Goal: Information Seeking & Learning: Compare options

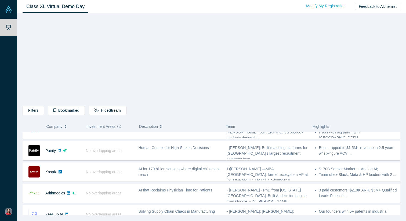
scroll to position [128, 0]
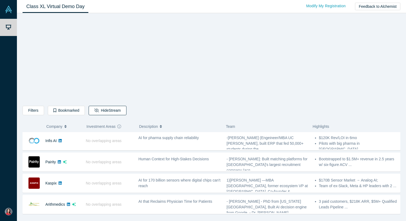
click at [114, 108] on button "Hide Stream" at bounding box center [108, 110] width 38 height 9
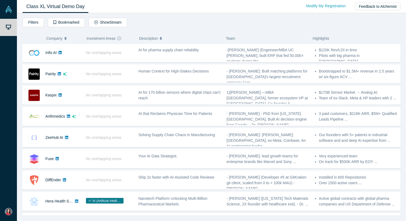
click at [133, 28] on div "Filters AI Artificial Intelligence B2B SaaS AI (Artificial Intelligence) Data A…" at bounding box center [212, 23] width 378 height 11
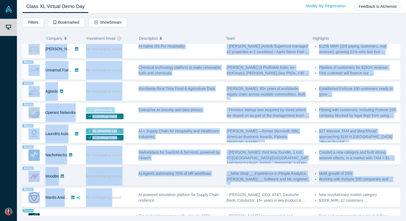
scroll to position [338, 0]
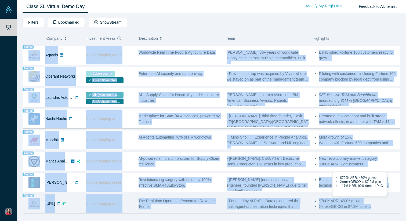
drag, startPoint x: 23, startPoint y: 50, endPoint x: 383, endPoint y: 205, distance: 392.2
copy div "Donkit AI No overlapping areas Secure context engineering agent for instant, ac…"
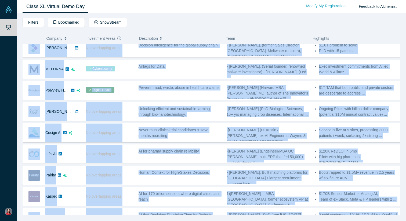
scroll to position [0, 0]
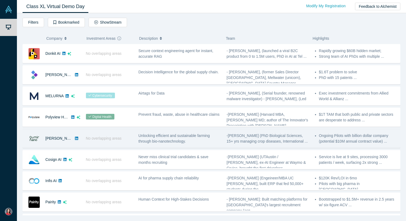
click at [104, 131] on div "No overlapping areas" at bounding box center [109, 138] width 53 height 19
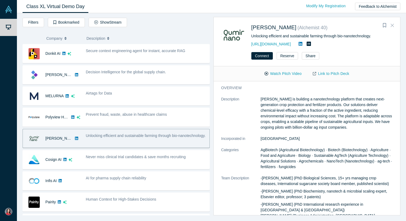
click at [393, 24] on icon "Close" at bounding box center [392, 25] width 3 height 5
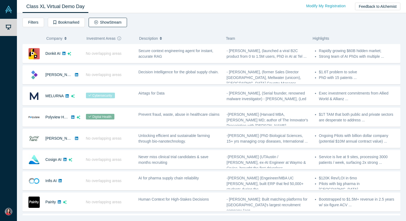
click at [107, 24] on button "Show Stream" at bounding box center [108, 22] width 38 height 9
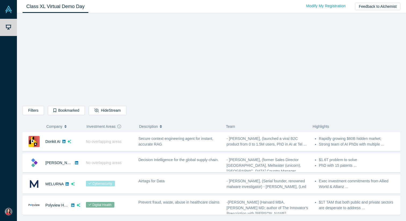
click at [64, 125] on button "Company" at bounding box center [63, 126] width 35 height 11
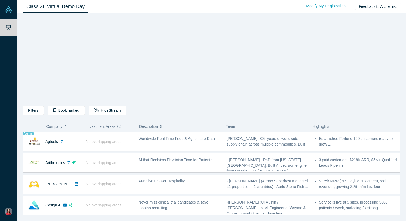
click at [104, 107] on button "Hide Stream" at bounding box center [108, 110] width 38 height 9
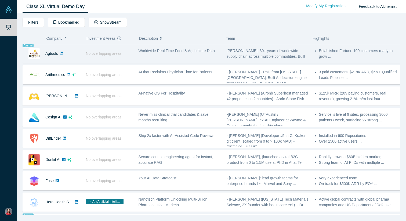
click at [165, 53] on span "Worldwide Real Time Food & Agriculture Data" at bounding box center [177, 51] width 77 height 4
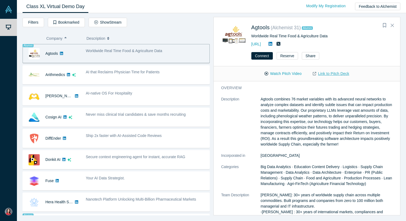
click at [323, 78] on link "Link to Pitch Deck" at bounding box center [331, 73] width 48 height 9
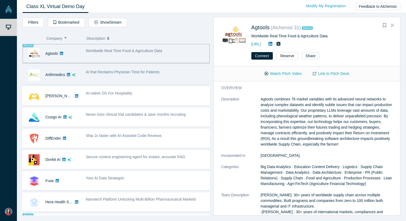
click at [129, 79] on div "AI that Reclaims Physician Time for Patients" at bounding box center [146, 74] width 126 height 17
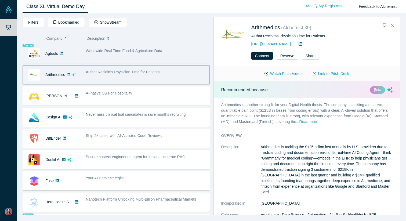
click at [309, 122] on button "Read more" at bounding box center [308, 122] width 19 height 6
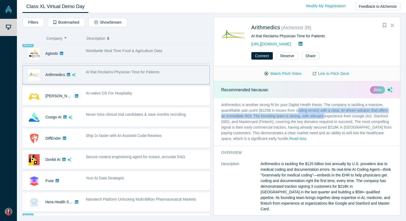
drag, startPoint x: 299, startPoint y: 110, endPoint x: 325, endPoint y: 114, distance: 27.0
click at [325, 114] on p "Arithmedics is another strong fit for your Digital Health thesis. The company i…" at bounding box center [307, 122] width 187 height 48
click at [324, 116] on p "Arithmedics is another strong fit for your Digital Health thesis. The company i…" at bounding box center [307, 122] width 187 height 48
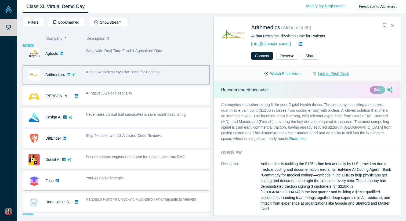
click at [324, 76] on link "Link to Pitch Deck" at bounding box center [331, 73] width 48 height 9
click at [384, 25] on icon "Bookmark" at bounding box center [384, 25] width 3 height 4
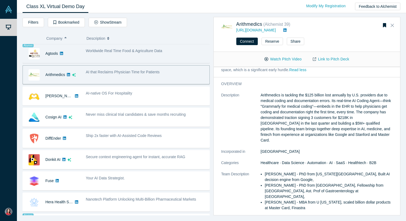
scroll to position [55, 0]
click at [280, 56] on button "Watch Pitch Video" at bounding box center [283, 59] width 48 height 9
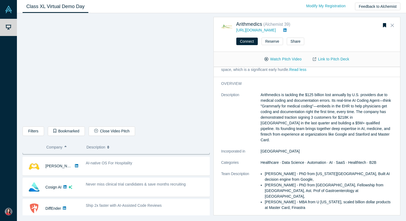
scroll to position [43, 0]
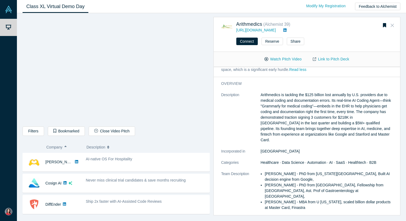
click at [393, 25] on icon "Close" at bounding box center [392, 25] width 3 height 5
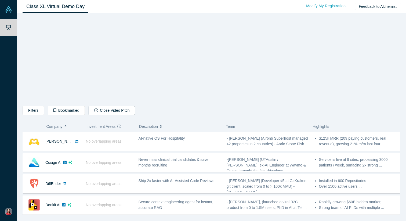
click at [112, 107] on button "Close Video Pitch" at bounding box center [112, 110] width 46 height 9
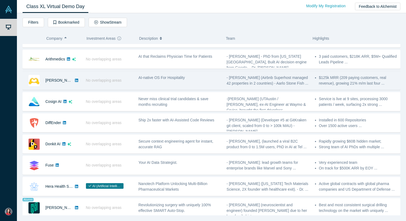
scroll to position [14, 0]
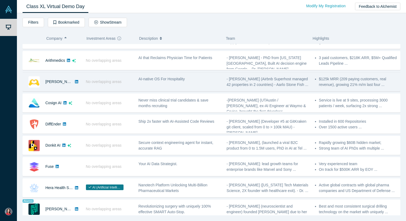
click at [129, 78] on div "No overlapping areas" at bounding box center [109, 82] width 53 height 19
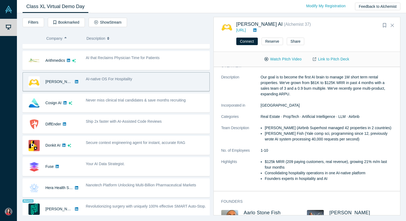
scroll to position [50, 0]
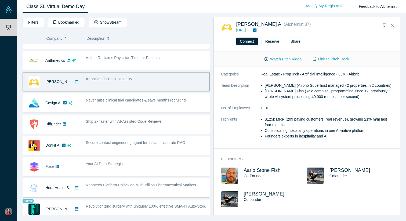
click at [330, 61] on link "Link to Pitch Deck" at bounding box center [331, 59] width 48 height 9
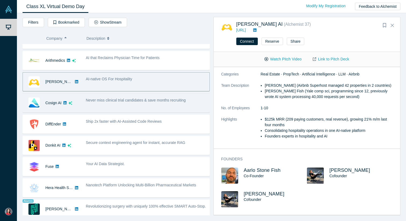
click at [100, 105] on div "Never miss clinical trial candidates & save months recruiting" at bounding box center [146, 103] width 126 height 17
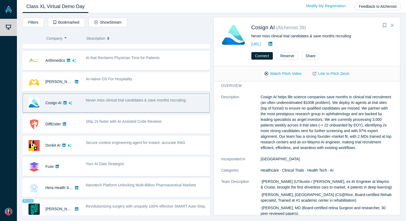
scroll to position [0, 0]
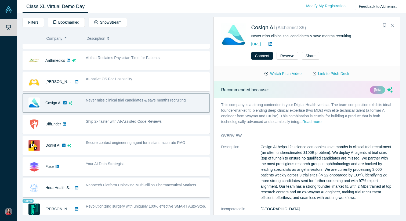
click at [315, 122] on button "Read more" at bounding box center [311, 122] width 19 height 6
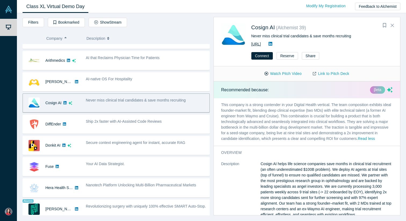
click at [261, 44] on link "https://co-sign.ai/" at bounding box center [256, 44] width 10 height 4
click at [322, 74] on link "Link to Pitch Deck" at bounding box center [331, 73] width 48 height 9
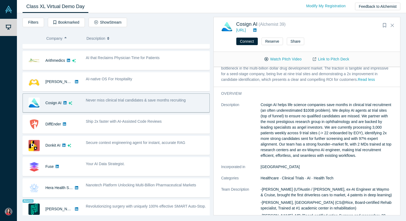
scroll to position [44, 0]
drag, startPoint x: 384, startPoint y: 27, endPoint x: 371, endPoint y: 39, distance: 17.3
click at [384, 27] on icon "Bookmark" at bounding box center [384, 25] width 3 height 4
click at [281, 57] on button "Watch Pitch Video" at bounding box center [283, 59] width 48 height 9
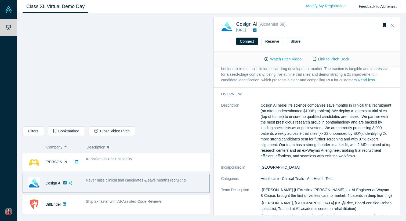
scroll to position [47, 0]
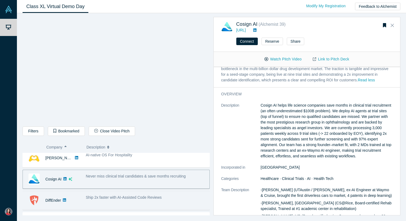
click at [126, 200] on div "Ship 2x faster with AI-Assisted Code Reviews" at bounding box center [146, 198] width 121 height 6
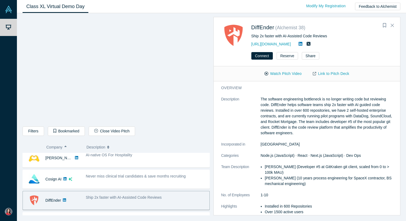
scroll to position [9, 0]
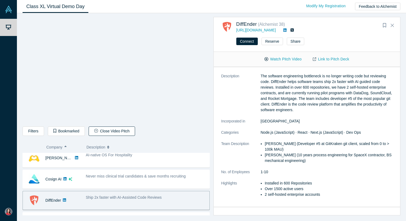
click at [106, 133] on button "Close Video Pitch" at bounding box center [112, 130] width 46 height 9
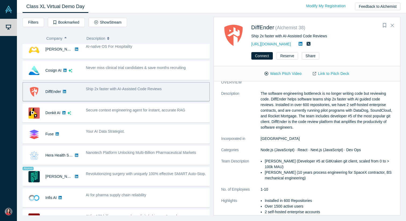
scroll to position [6, 0]
click at [341, 74] on link "Link to Pitch Deck" at bounding box center [331, 73] width 48 height 9
click at [283, 75] on button "Watch Pitch Video" at bounding box center [283, 73] width 48 height 9
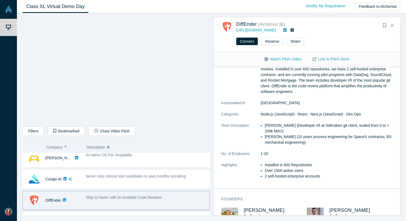
scroll to position [43, 0]
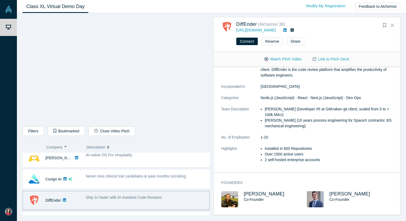
click at [298, 153] on li "Over 1500 active users" at bounding box center [329, 154] width 128 height 6
click at [391, 26] on icon "Close" at bounding box center [392, 25] width 3 height 5
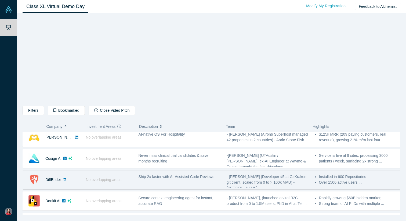
click at [50, 182] on div "DiffEnder" at bounding box center [53, 180] width 16 height 19
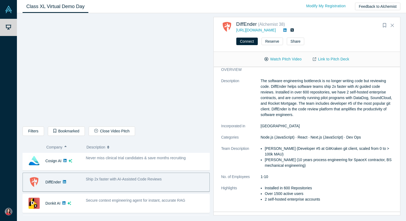
scroll to position [0, 0]
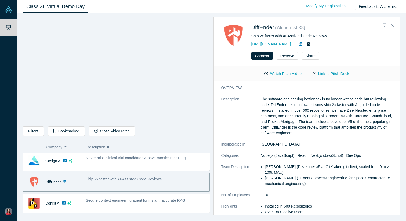
click at [384, 27] on icon "Bookmark" at bounding box center [384, 25] width 3 height 4
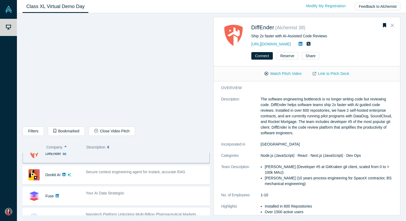
scroll to position [94, 0]
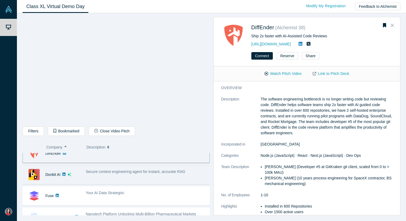
click at [189, 177] on div "Secure context engineering agent for instant, accurate RAG" at bounding box center [146, 174] width 126 height 17
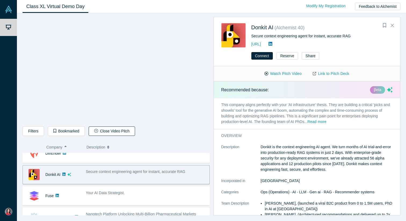
click at [99, 132] on button "Close Video Pitch" at bounding box center [112, 130] width 46 height 9
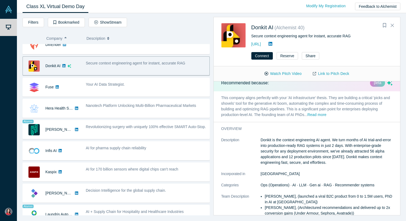
scroll to position [9, 0]
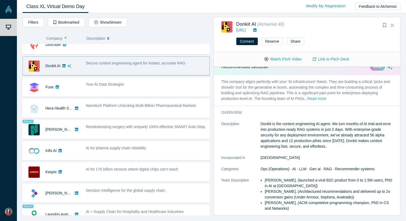
click at [322, 97] on button "Read more" at bounding box center [317, 99] width 19 height 6
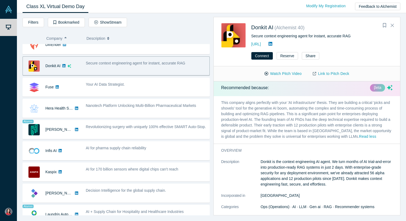
scroll to position [3, 0]
click at [328, 75] on link "Link to Pitch Deck" at bounding box center [331, 73] width 48 height 9
click at [384, 27] on icon "Bookmark" at bounding box center [384, 25] width 3 height 4
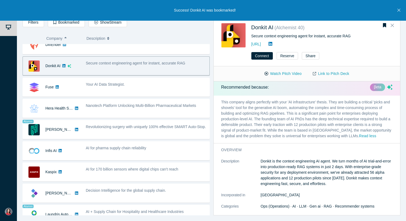
click at [246, 113] on p "This company aligns perfectly with your 'AI infrastructure' thesis. They are bu…" at bounding box center [307, 120] width 187 height 48
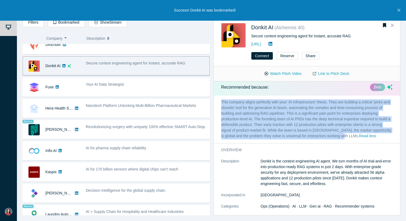
click at [246, 113] on p "This company aligns perfectly with your 'AI infrastructure' thesis. They are bu…" at bounding box center [307, 120] width 187 height 48
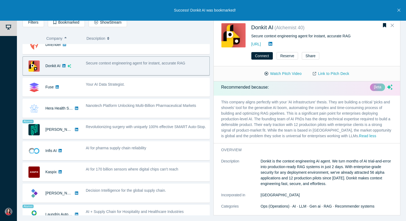
click at [246, 113] on p "This company aligns perfectly with your 'AI infrastructure' thesis. They are bu…" at bounding box center [307, 120] width 187 height 48
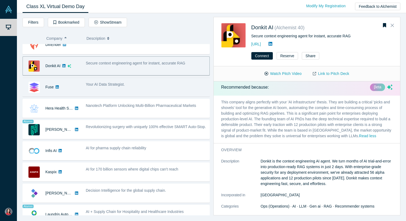
click at [144, 85] on div "Your AI Data Strategist." at bounding box center [146, 85] width 121 height 6
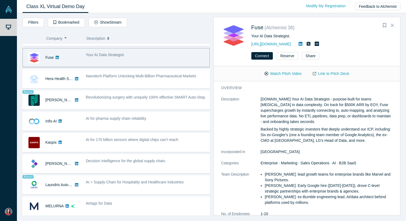
scroll to position [124, 0]
click at [332, 74] on link "Link to Pitch Deck" at bounding box center [331, 73] width 48 height 9
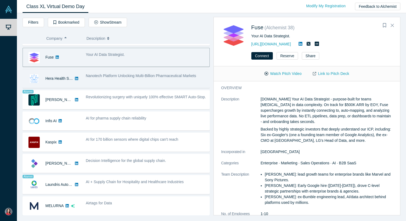
click at [110, 84] on div "Nanotech Platform Unlocking Multi-Billion Pharmaceutical Markets" at bounding box center [146, 78] width 126 height 17
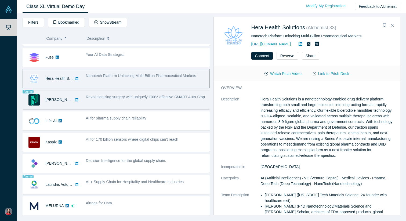
click at [167, 108] on div "Revolutionizing surgery with uniquely 100% effective SMART Auto-Stop." at bounding box center [146, 99] width 126 height 17
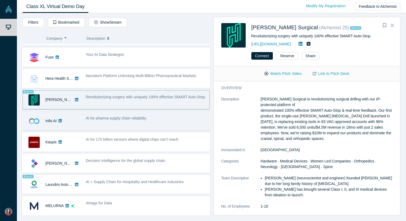
click at [161, 118] on div "AI for pharma supply chain reliability" at bounding box center [146, 118] width 121 height 6
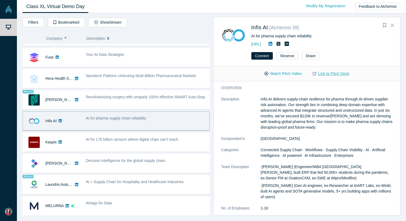
click at [331, 70] on link "Link to Pitch Deck" at bounding box center [331, 73] width 48 height 9
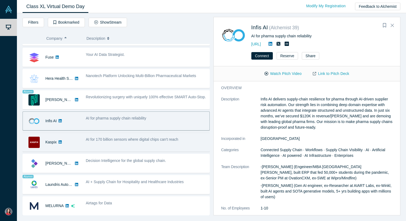
click at [139, 145] on div "AI for 170 billion sensors where digital chips can't reach" at bounding box center [146, 142] width 126 height 17
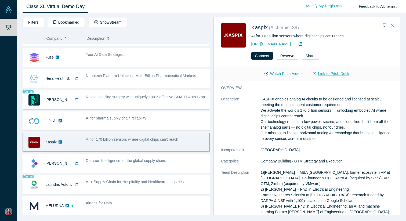
click at [327, 73] on link "Link to Pitch Deck" at bounding box center [331, 73] width 48 height 9
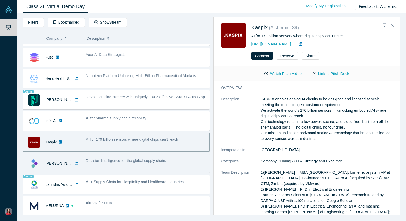
click at [102, 168] on div "Decision Intelligence for the global supply chain." at bounding box center [146, 163] width 126 height 17
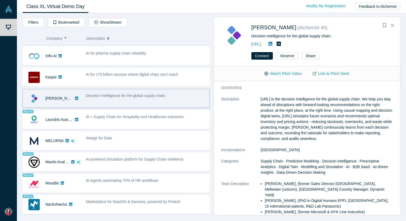
scroll to position [201, 0]
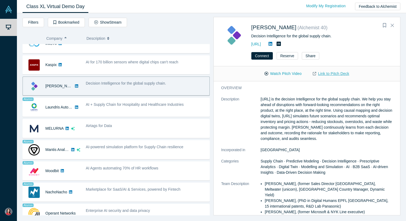
click at [337, 73] on link "Link to Pitch Deck" at bounding box center [331, 73] width 48 height 9
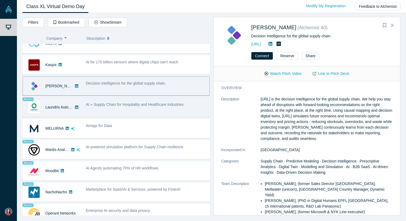
click at [172, 108] on div "AI + Supply Chain for Hospitality and Healthcare Industries" at bounding box center [146, 107] width 126 height 17
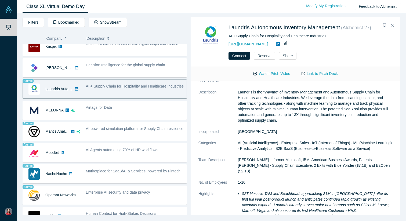
scroll to position [4, 0]
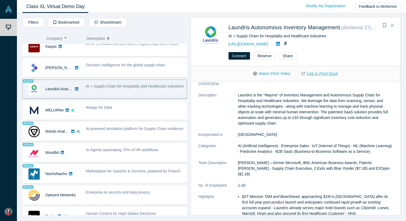
click at [321, 74] on link "Link to Pitch Deck" at bounding box center [320, 73] width 48 height 9
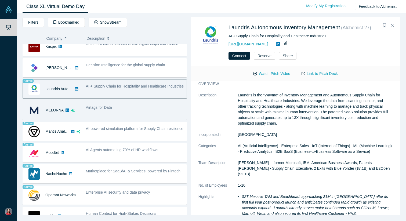
click at [132, 111] on div "Airtags for Data" at bounding box center [135, 110] width 104 height 17
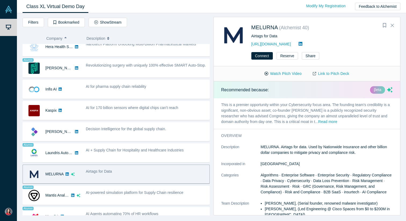
scroll to position [228, 0]
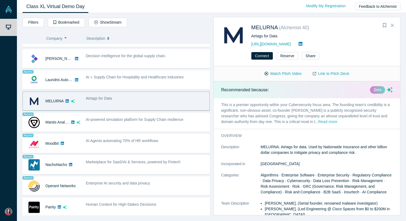
click at [318, 123] on button "Read more" at bounding box center [327, 122] width 19 height 6
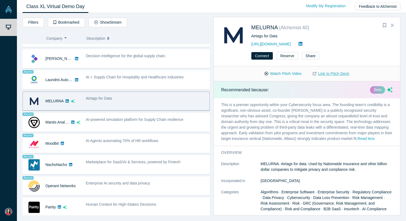
click at [324, 77] on link "Link to Pitch Deck" at bounding box center [331, 73] width 48 height 9
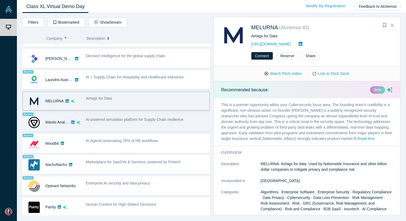
click at [118, 119] on span "AI-powered simulation platform for Supply Chain resilience" at bounding box center [134, 119] width 97 height 4
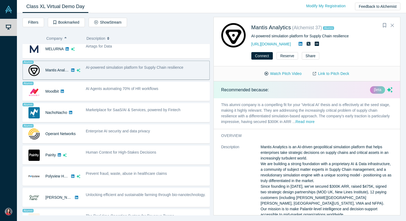
scroll to position [239, 0]
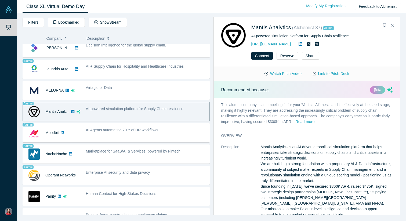
click at [310, 120] on button "Read more" at bounding box center [305, 122] width 19 height 6
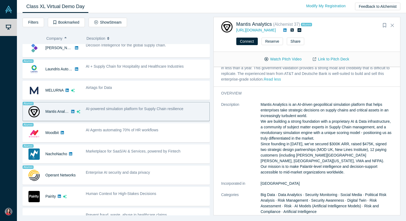
scroll to position [46, 0]
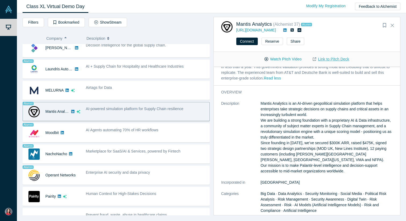
click at [324, 57] on link "Link to Pitch Deck" at bounding box center [331, 59] width 48 height 9
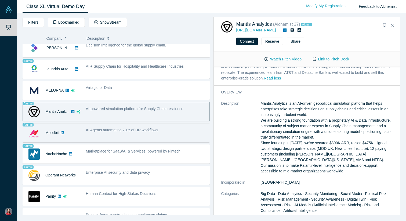
click at [174, 128] on div "AI Agents automating 70% of HR workflows" at bounding box center [146, 130] width 121 height 6
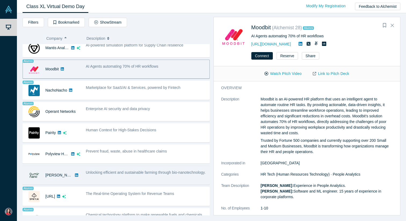
scroll to position [338, 0]
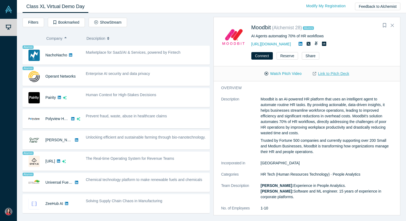
click at [325, 74] on link "Link to Pitch Deck" at bounding box center [331, 73] width 48 height 9
click at [384, 27] on icon "Bookmark" at bounding box center [384, 25] width 3 height 4
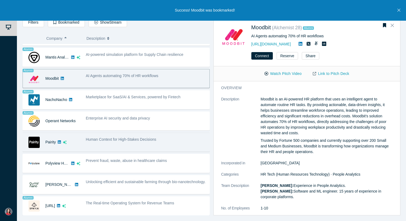
scroll to position [292, 0]
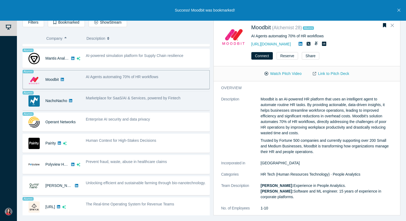
click at [129, 101] on div "Marketplace for SaaS/AI & Services, powered by Fintech" at bounding box center [146, 98] width 121 height 6
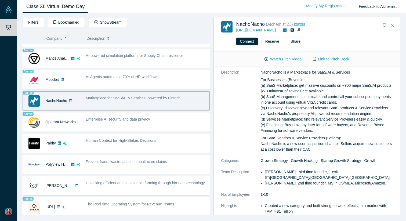
scroll to position [13, 0]
click at [321, 61] on link "Link to Pitch Deck" at bounding box center [331, 59] width 48 height 9
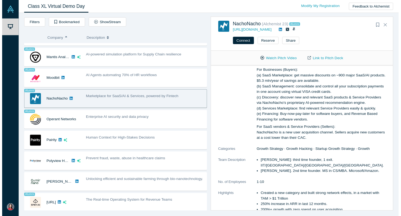
scroll to position [18, 0]
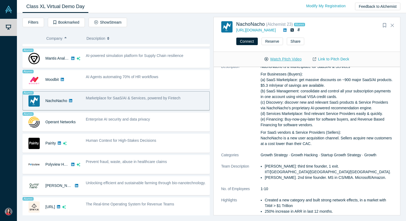
click at [282, 61] on button "Watch Pitch Video" at bounding box center [283, 59] width 48 height 9
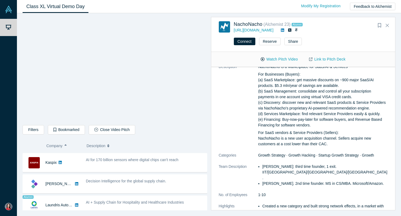
scroll to position [115, 0]
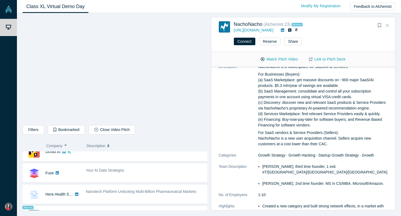
click at [387, 26] on icon "Close" at bounding box center [386, 25] width 3 height 5
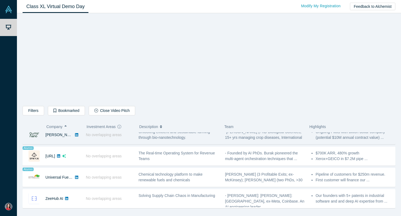
scroll to position [427, 0]
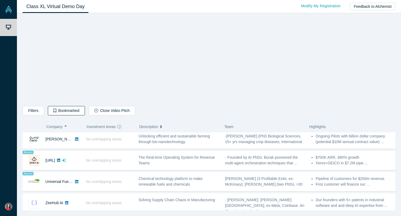
click at [63, 109] on button "Bookmarked" at bounding box center [66, 110] width 37 height 9
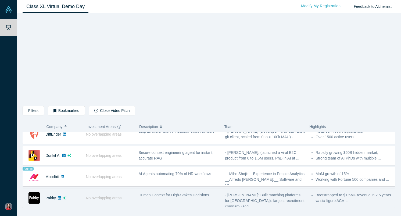
scroll to position [0, 0]
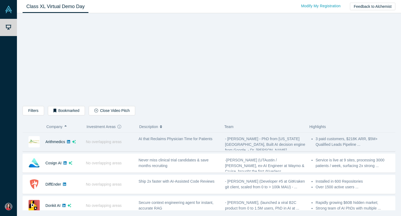
click at [129, 138] on div "No overlapping areas" at bounding box center [109, 141] width 53 height 19
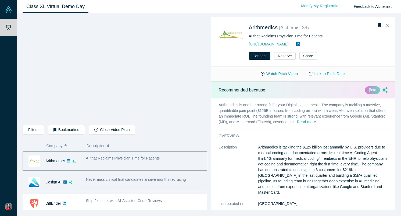
click at [44, 189] on div "Cosign AI" at bounding box center [51, 182] width 57 height 19
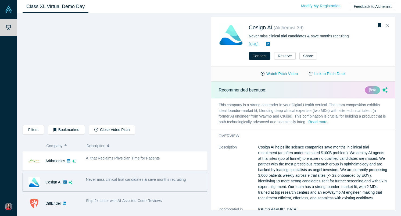
click at [49, 205] on div "DiffEnder" at bounding box center [53, 203] width 16 height 19
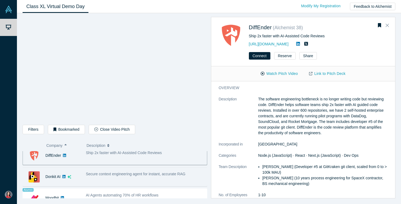
scroll to position [48, 0]
click at [94, 174] on span "Secure context engineering agent for instant, accurate RAG" at bounding box center [135, 174] width 99 height 4
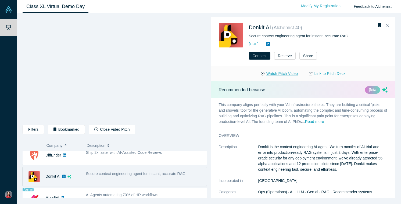
click at [272, 74] on button "Watch Pitch Video" at bounding box center [279, 73] width 48 height 9
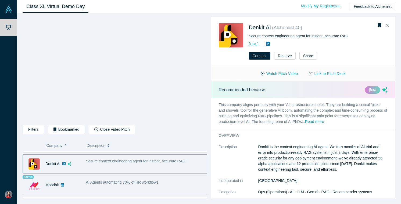
scroll to position [61, 0]
click at [132, 185] on div "AI Agents automating 70% of HR workflows" at bounding box center [145, 184] width 124 height 17
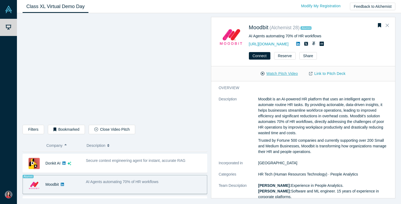
click at [286, 71] on button "Watch Pitch Video" at bounding box center [279, 73] width 48 height 9
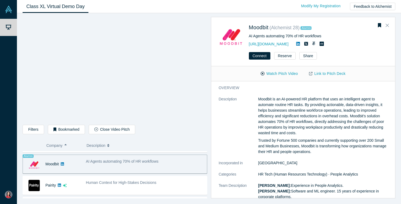
scroll to position [81, 0]
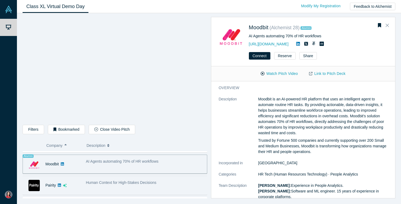
click at [67, 184] on div "Pairity" at bounding box center [51, 185] width 57 height 19
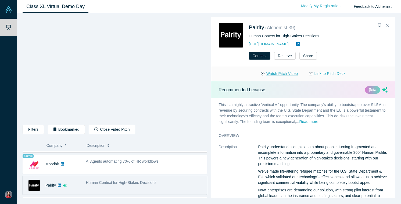
click at [288, 75] on button "Watch Pitch Video" at bounding box center [279, 73] width 48 height 9
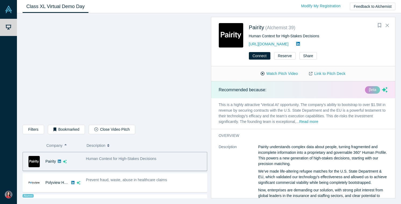
scroll to position [108, 0]
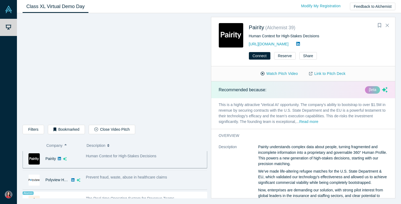
click at [94, 177] on span "Prevent fraud, waste, abuse in healthcare claims" at bounding box center [126, 177] width 81 height 4
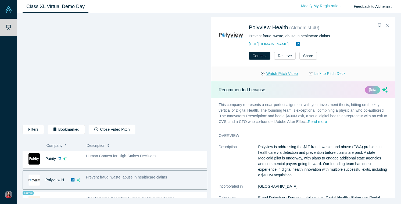
click at [276, 71] on button "Watch Pitch Video" at bounding box center [279, 73] width 48 height 9
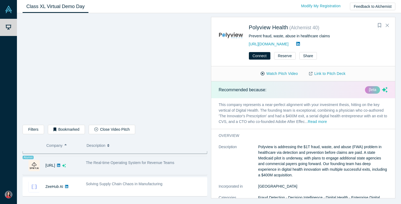
click at [55, 171] on div "[URL]" at bounding box center [50, 165] width 10 height 19
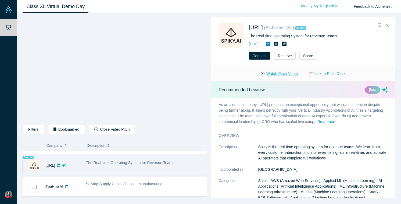
click at [269, 74] on button "Watch Pitch Video" at bounding box center [279, 73] width 48 height 9
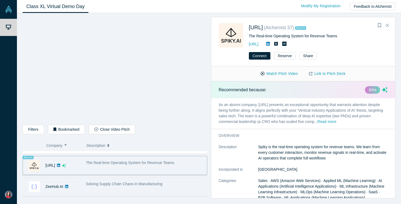
click at [82, 188] on div "ZeeHub AI" at bounding box center [53, 187] width 60 height 19
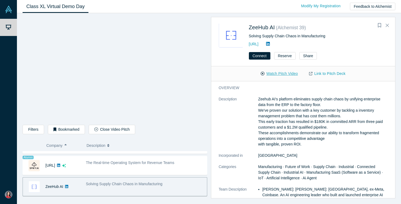
click at [270, 76] on button "Watch Pitch Video" at bounding box center [279, 73] width 48 height 9
click at [258, 56] on button "Connect" at bounding box center [259, 56] width 21 height 8
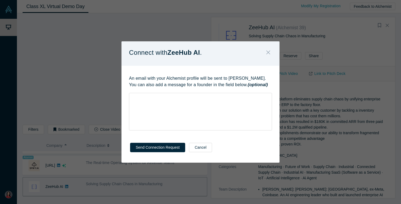
click at [269, 50] on icon "Close" at bounding box center [268, 52] width 4 height 6
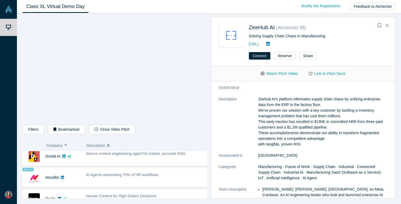
scroll to position [65, 0]
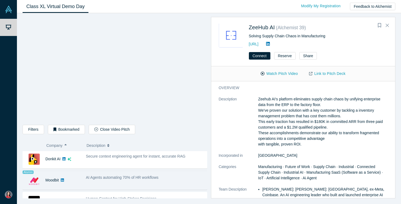
click at [85, 178] on div "AI Agents automating 70% of HR workflows" at bounding box center [145, 180] width 124 height 17
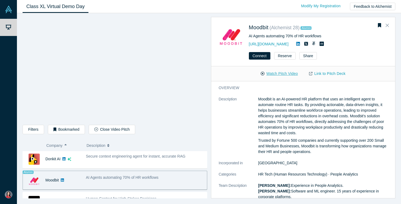
click at [285, 70] on button "Watch Pitch Video" at bounding box center [279, 73] width 48 height 9
click at [297, 45] on icon at bounding box center [298, 44] width 4 height 4
click at [261, 45] on link "http://mymoodbit.com/" at bounding box center [269, 44] width 40 height 4
click at [226, 92] on div "overview Description Moodbit is an AI-powered HR platform that uses an intellig…" at bounding box center [303, 162] width 184 height 162
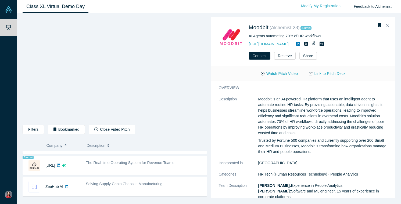
scroll to position [118, 0]
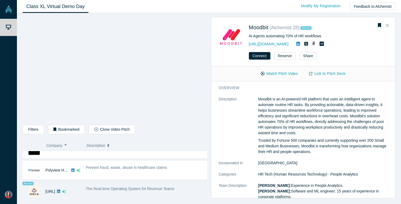
click at [152, 189] on span "The Real-time Operating System for Revenue Teams" at bounding box center [130, 189] width 88 height 4
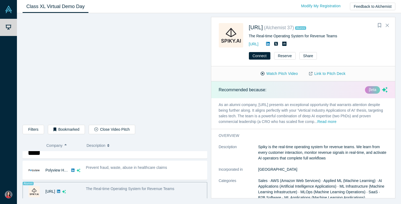
scroll to position [120, 0]
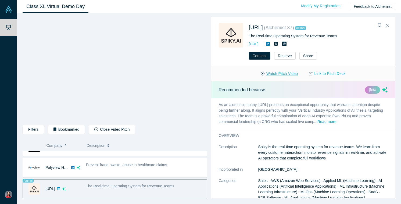
click at [275, 77] on button "Watch Pitch Video" at bounding box center [279, 73] width 48 height 9
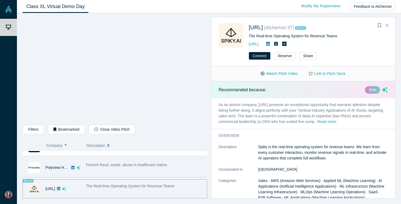
scroll to position [0, 0]
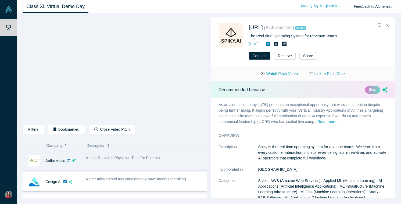
click at [110, 160] on div "AI that Reclaims Physician Time for Patients" at bounding box center [145, 158] width 118 height 6
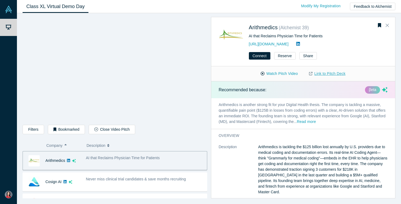
click at [327, 75] on link "Link to Pitch Deck" at bounding box center [327, 73] width 48 height 9
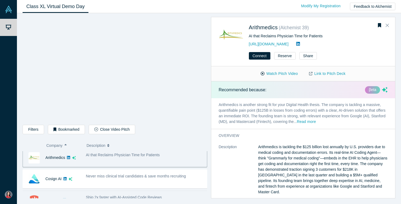
scroll to position [3, 0]
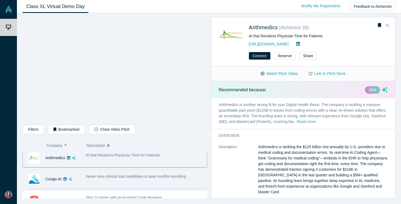
click at [115, 180] on div "Never miss clinical trial candidates & save months recruiting" at bounding box center [145, 179] width 124 height 17
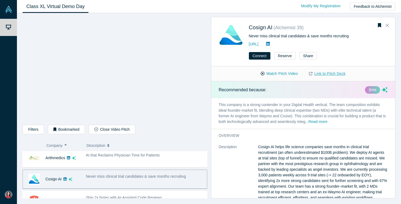
click at [328, 75] on link "Link to Pitch Deck" at bounding box center [327, 73] width 48 height 9
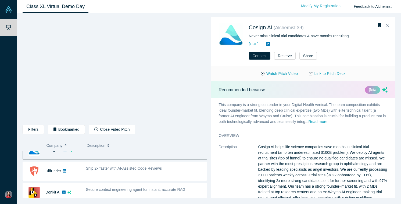
scroll to position [32, 0]
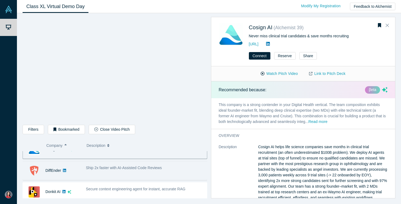
click at [99, 176] on div "Ship 2x faster with AI-Assisted Code Reviews" at bounding box center [145, 170] width 124 height 17
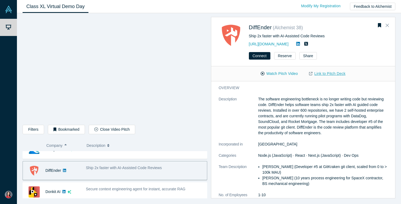
click at [339, 73] on link "Link to Pitch Deck" at bounding box center [327, 73] width 48 height 9
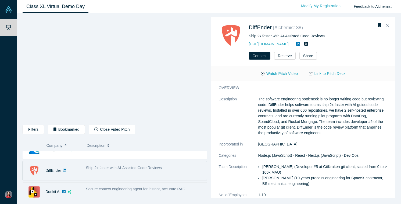
scroll to position [51, 0]
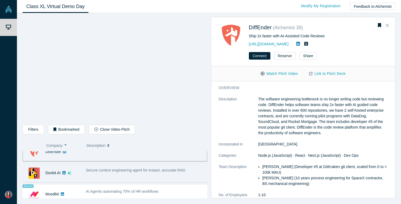
click at [93, 173] on div "Secure context engineering agent for instant, accurate RAG" at bounding box center [145, 173] width 124 height 17
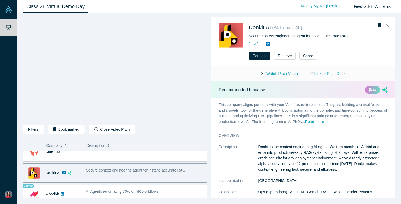
click at [324, 71] on link "Link to Pitch Deck" at bounding box center [327, 73] width 48 height 9
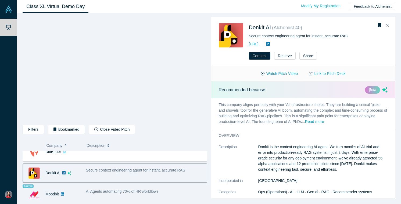
click at [117, 191] on span "AI Agents automating 70% of HR workflows" at bounding box center [122, 191] width 73 height 4
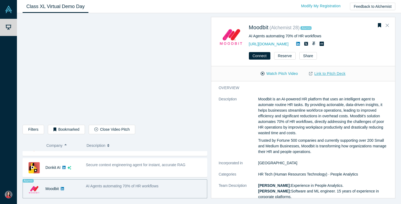
click at [324, 76] on link "Link to Pitch Deck" at bounding box center [327, 73] width 48 height 9
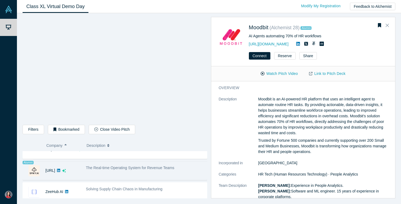
scroll to position [138, 0]
click at [122, 169] on span "The Real-time Operating System for Revenue Teams" at bounding box center [130, 168] width 88 height 4
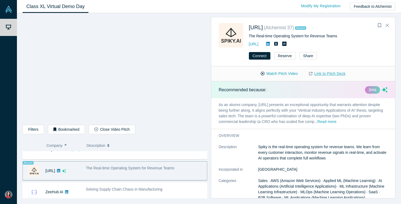
click at [323, 71] on link "Link to Pitch Deck" at bounding box center [327, 73] width 48 height 9
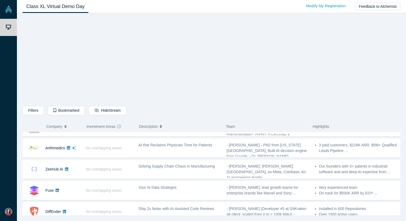
scroll to position [253, 0]
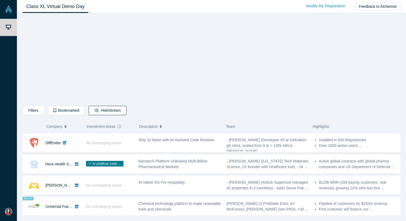
click at [110, 110] on button "Hide Stream" at bounding box center [108, 110] width 38 height 9
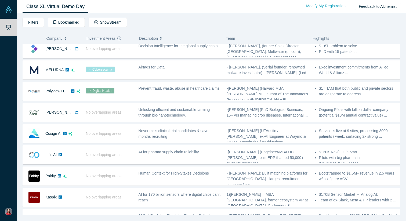
scroll to position [0, 0]
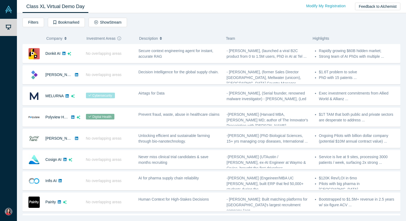
click at [64, 39] on button "Company" at bounding box center [63, 38] width 35 height 11
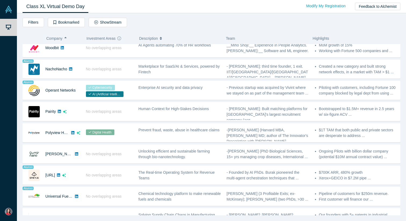
scroll to position [324, 0]
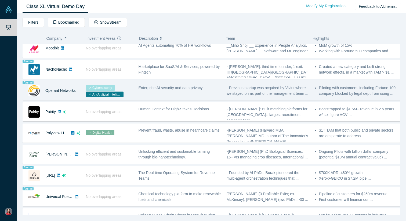
click at [147, 90] on div "Enterprise AI security and data privacy" at bounding box center [180, 88] width 82 height 6
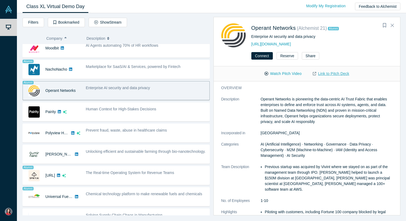
click at [336, 75] on link "Link to Pitch Deck" at bounding box center [331, 73] width 48 height 9
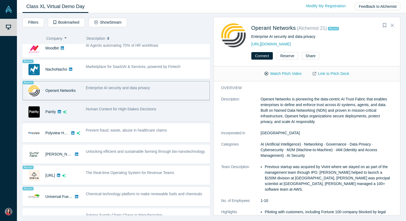
click at [117, 109] on span "Human Context for High-Stakes Decisions" at bounding box center [121, 109] width 70 height 4
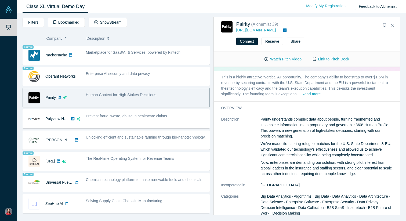
scroll to position [19, 0]
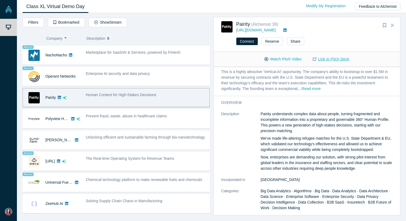
click at [322, 61] on link "Link to Pitch Deck" at bounding box center [331, 59] width 48 height 9
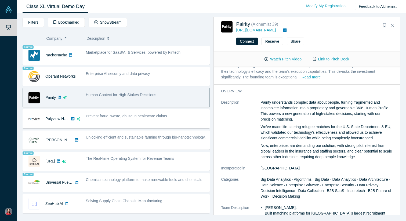
scroll to position [49, 0]
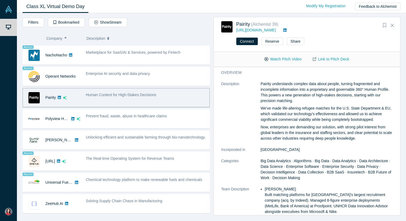
click at [385, 24] on icon "Bookmark" at bounding box center [384, 25] width 3 height 4
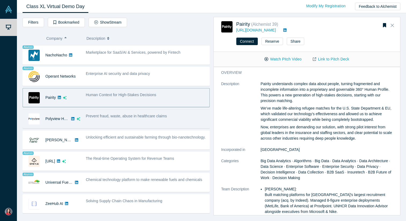
click at [126, 124] on div "Prevent fraud, waste, abuse in healthcare claims" at bounding box center [146, 118] width 126 height 17
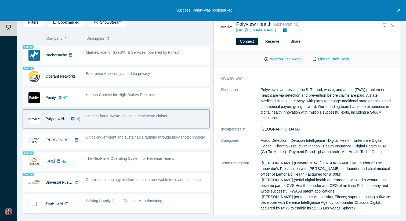
scroll to position [43, 0]
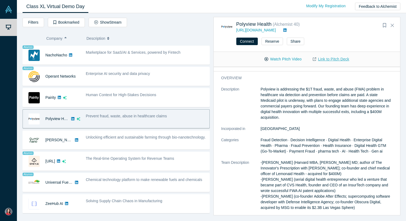
click at [328, 60] on link "Link to Pitch Deck" at bounding box center [331, 59] width 48 height 9
click at [386, 25] on icon "Bookmark" at bounding box center [384, 25] width 3 height 4
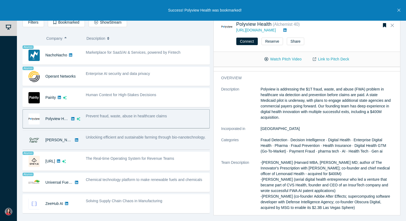
click at [118, 140] on div "Unlocking efficient and sustainable farming through bio-nanotechnology." at bounding box center [146, 138] width 121 height 6
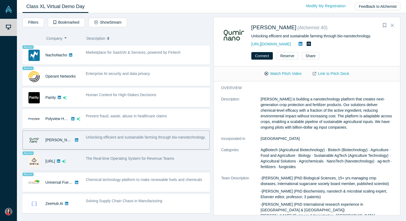
click at [126, 169] on div "The Real-time Operating System for Revenue Teams" at bounding box center [146, 161] width 126 height 17
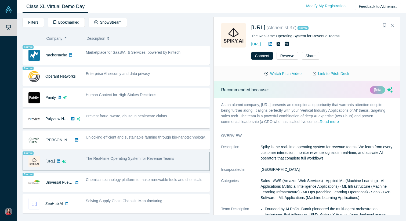
click at [326, 79] on div "Watch Pitch Video Link to Pitch Deck" at bounding box center [307, 73] width 187 height 15
click at [327, 75] on link "Link to Pitch Deck" at bounding box center [331, 73] width 48 height 9
click at [384, 27] on icon "Bookmark" at bounding box center [384, 25] width 3 height 4
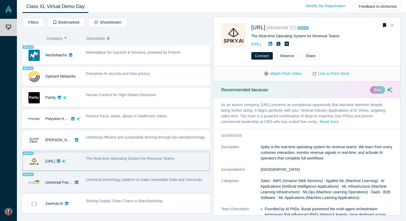
click at [133, 179] on span "Chemical technology platform to make renewable fuels and chemicals" at bounding box center [144, 180] width 116 height 4
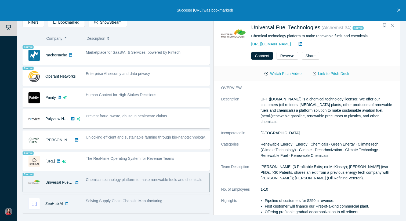
click at [78, 197] on div "ZeeHub AI" at bounding box center [51, 203] width 57 height 19
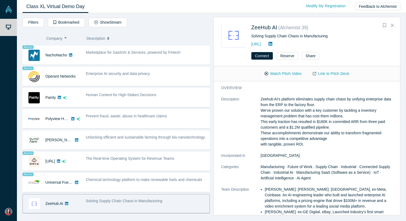
click at [385, 24] on icon "Bookmark" at bounding box center [384, 25] width 3 height 4
click at [392, 25] on icon "Close" at bounding box center [392, 25] width 3 height 5
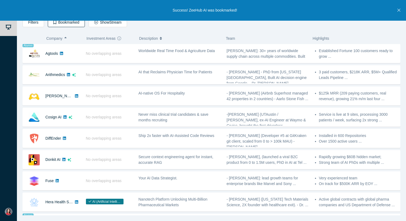
click at [69, 24] on button "Bookmarked" at bounding box center [66, 22] width 37 height 9
